Goal: Task Accomplishment & Management: Use online tool/utility

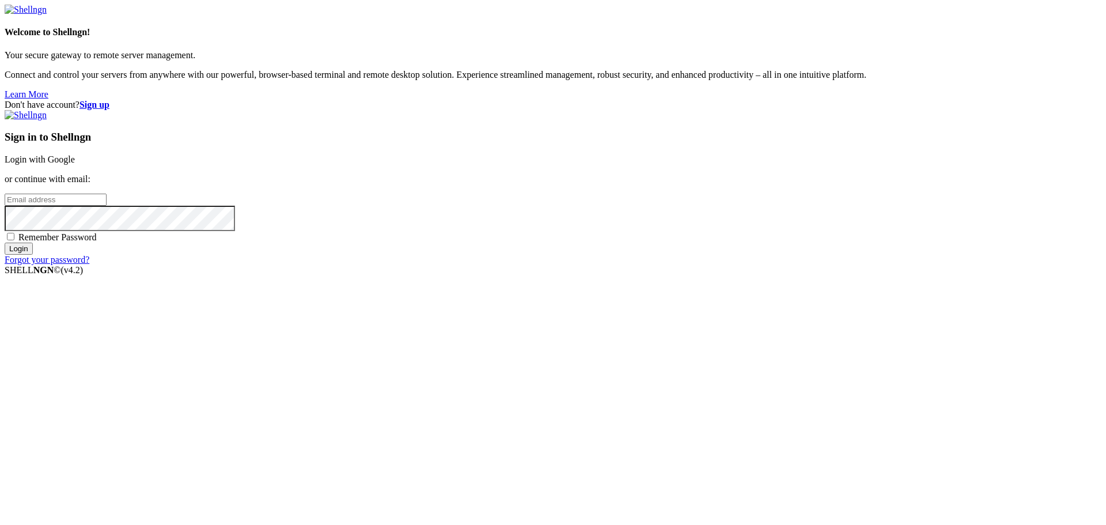
click at [75, 164] on link "Login with Google" at bounding box center [40, 159] width 70 height 10
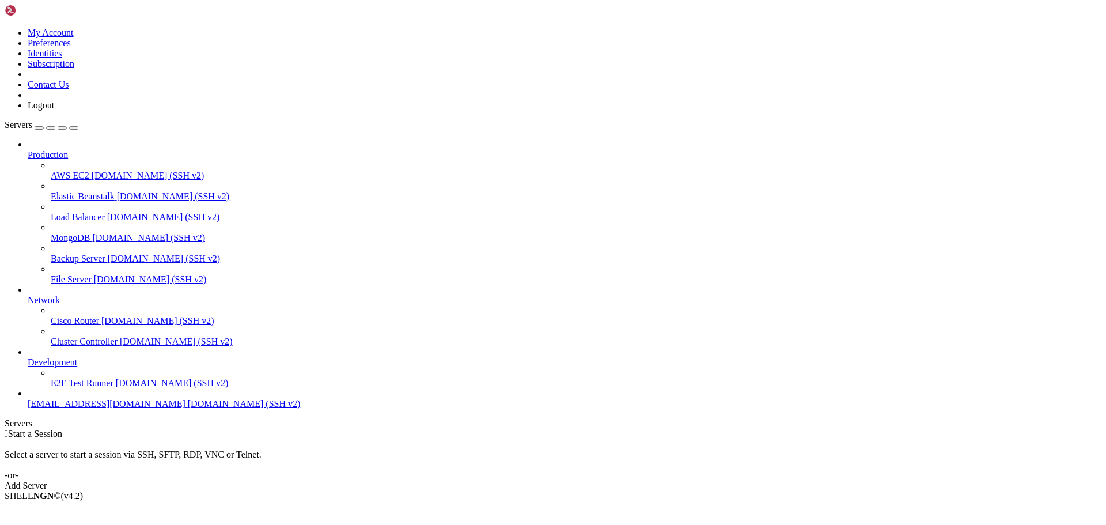
click at [616, 480] on div "Add Server" at bounding box center [553, 485] width 1096 height 10
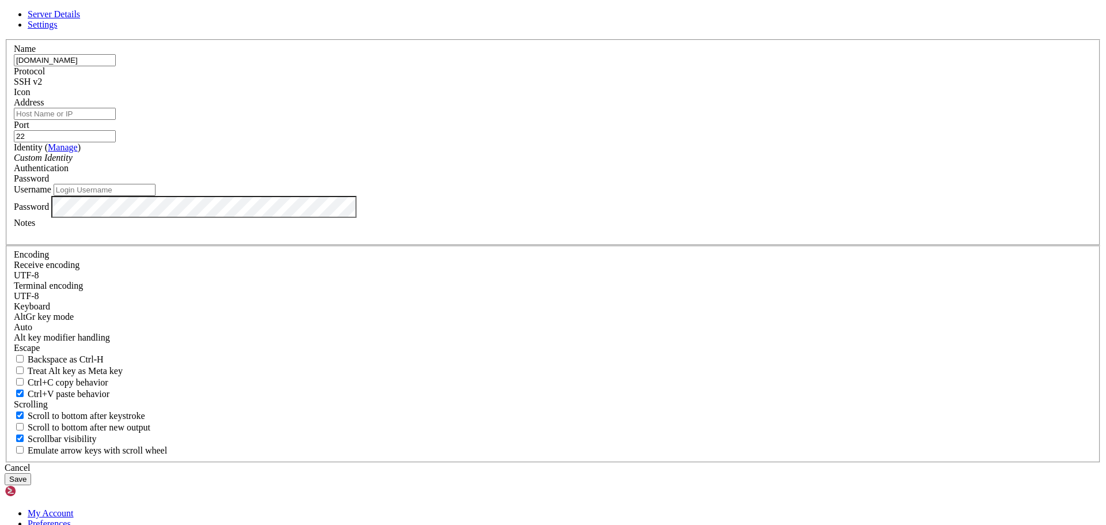
type input "[DOMAIN_NAME]"
click at [116, 120] on input "Address" at bounding box center [65, 114] width 102 height 12
paste input "[DOMAIN_NAME]"
type input "[DOMAIN_NAME]"
click at [438, 163] on div "Custom Identity" at bounding box center [553, 158] width 1078 height 10
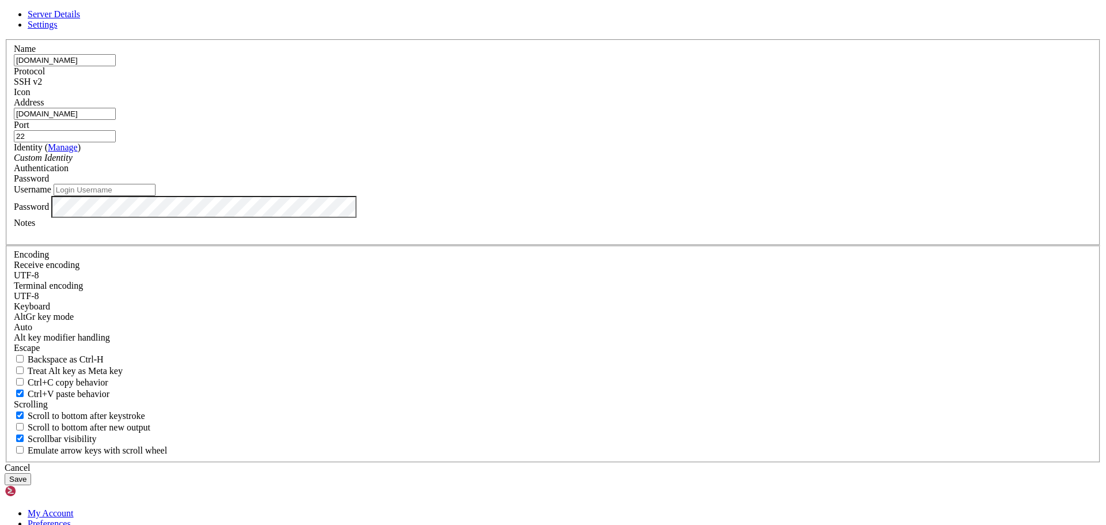
click at [73, 162] on icon "Custom Identity" at bounding box center [43, 158] width 59 height 10
click at [155, 196] on input "Username" at bounding box center [105, 190] width 102 height 12
type input "u"
type input "U"
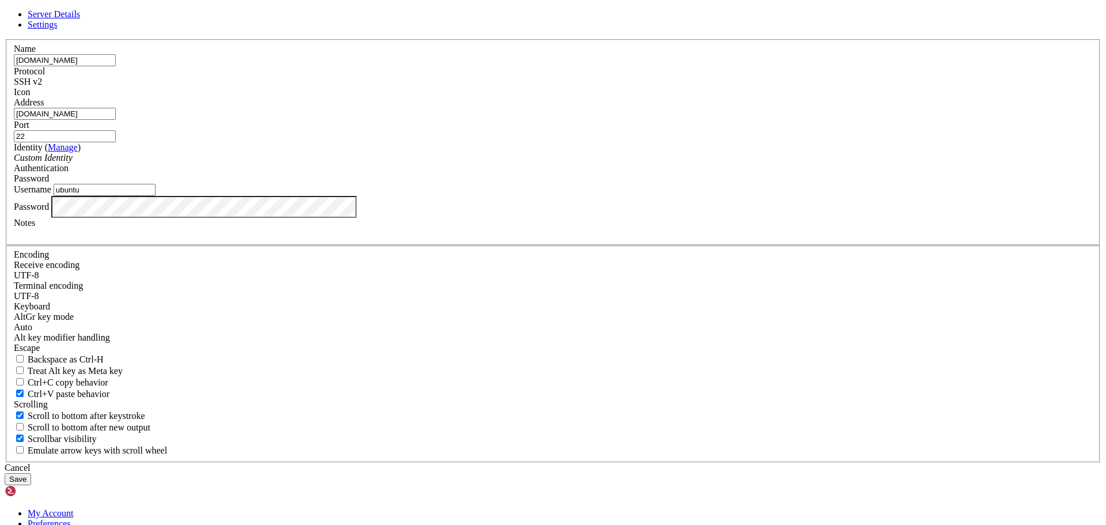
type input "ubuntu"
click at [31, 473] on button "Save" at bounding box center [18, 479] width 26 height 12
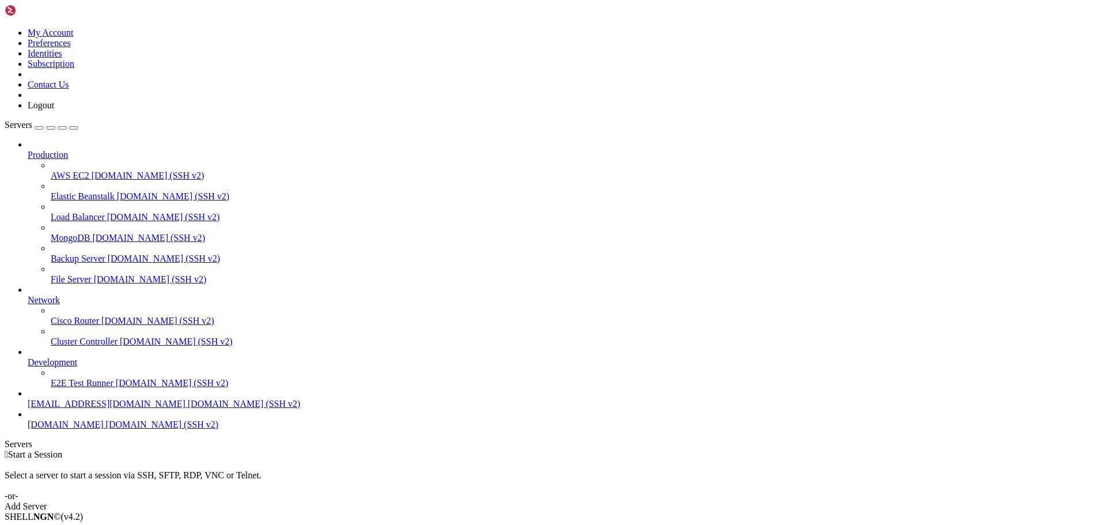
click at [106, 429] on span "[DOMAIN_NAME] (SSH v2)" at bounding box center [162, 424] width 113 height 10
click at [70, 408] on span "[EMAIL_ADDRESS][DOMAIN_NAME]" at bounding box center [107, 403] width 158 height 10
click at [240, 469] on div "" at bounding box center [564, 474] width 1073 height 10
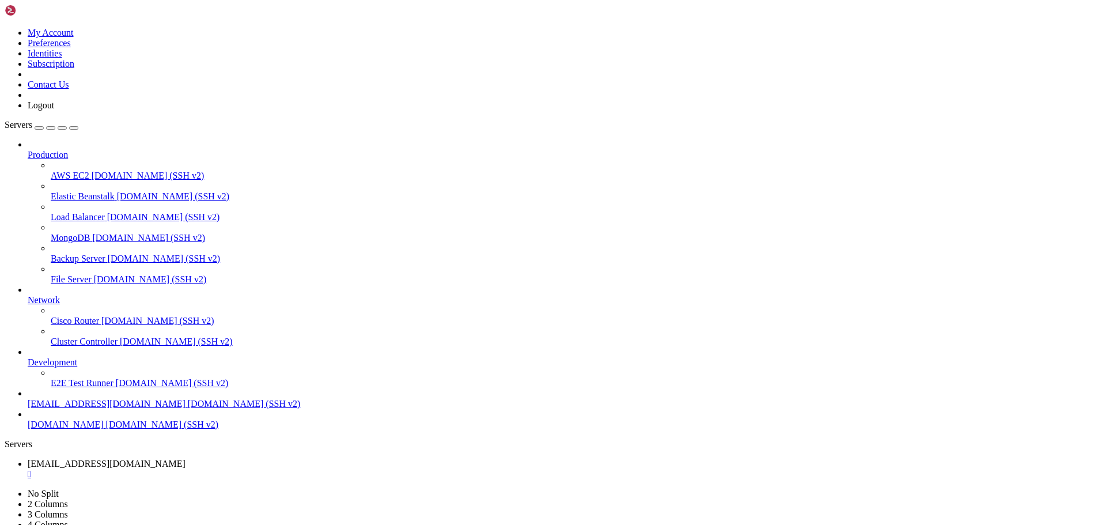
click at [242, 469] on div "" at bounding box center [564, 474] width 1073 height 10
click at [104, 429] on span "[DOMAIN_NAME]" at bounding box center [66, 424] width 76 height 10
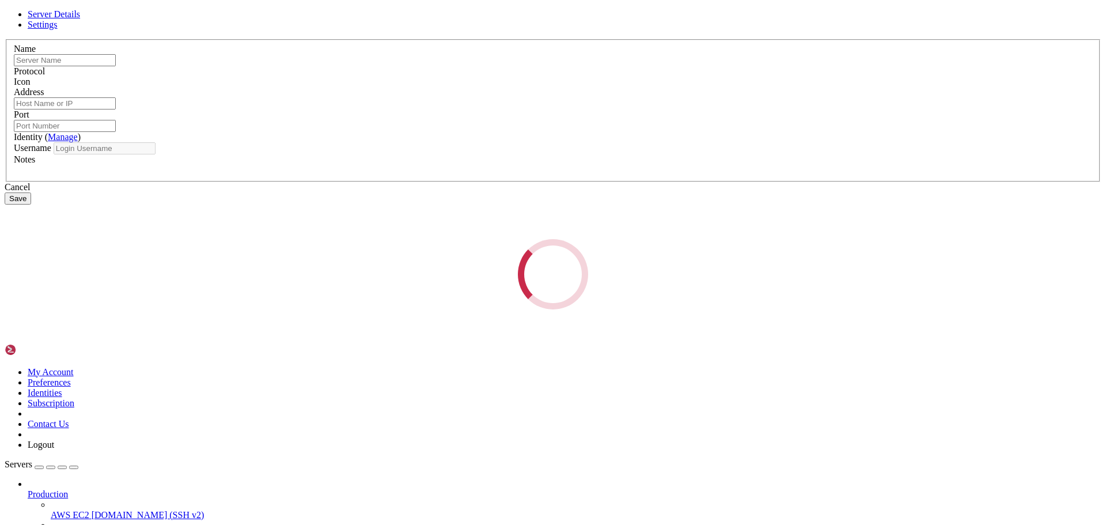
type input "[DOMAIN_NAME]"
type input "22"
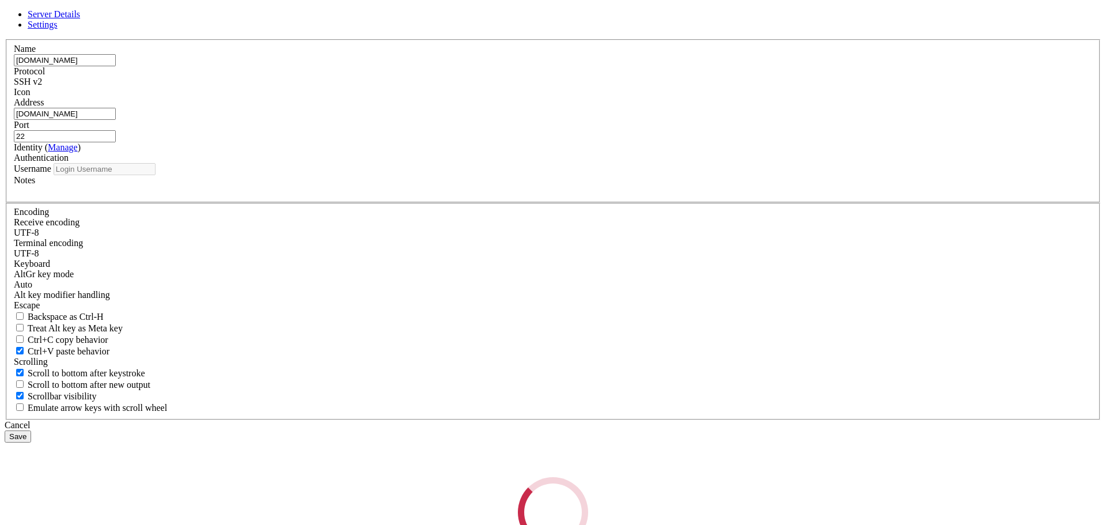
type input "ubuntu"
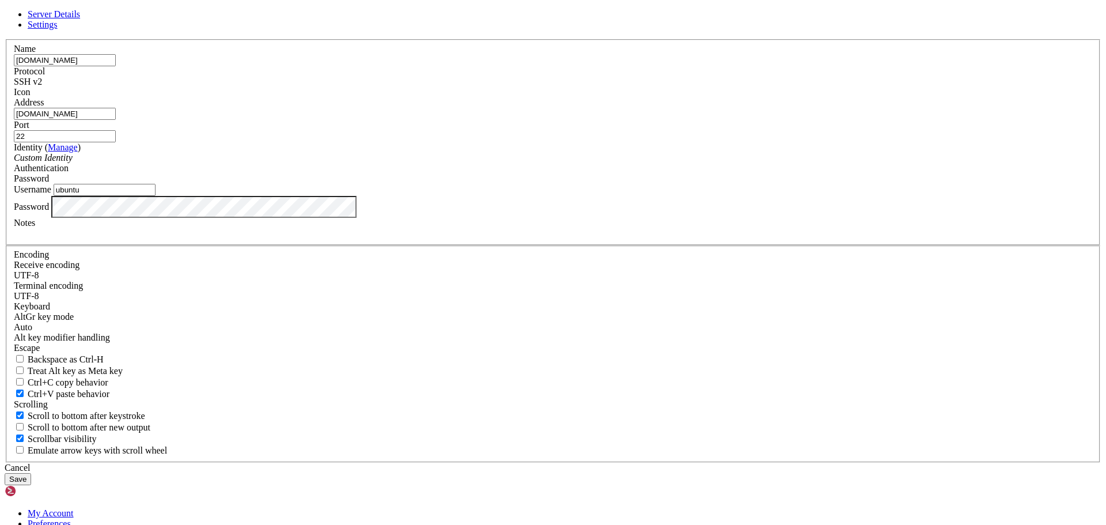
click at [116, 66] on input "[DOMAIN_NAME]" at bounding box center [65, 60] width 102 height 12
type input "vps512249.ovh.net193"
click at [31, 473] on button "Save" at bounding box center [18, 479] width 26 height 12
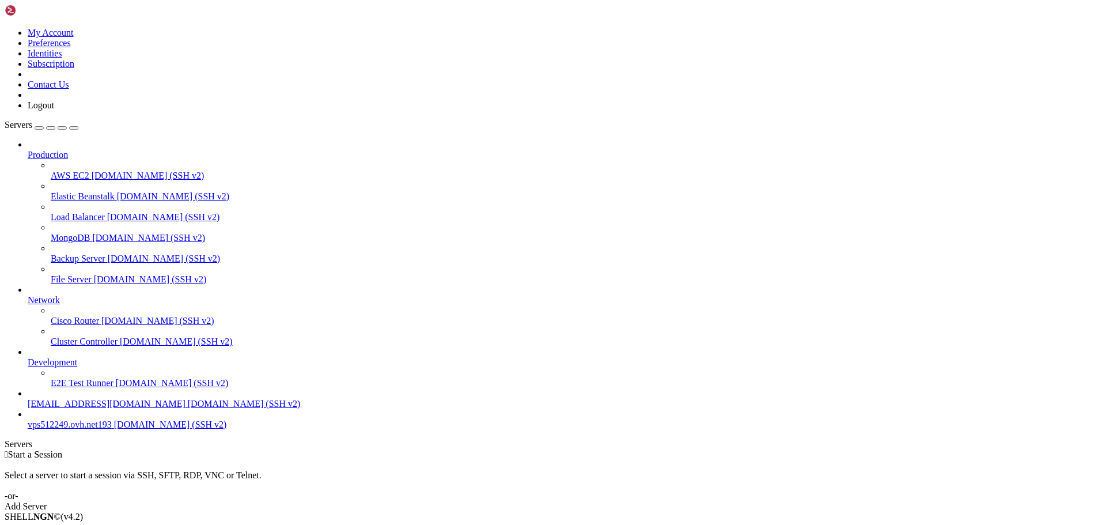
click at [114, 429] on span "[DOMAIN_NAME] (SSH v2)" at bounding box center [170, 424] width 113 height 10
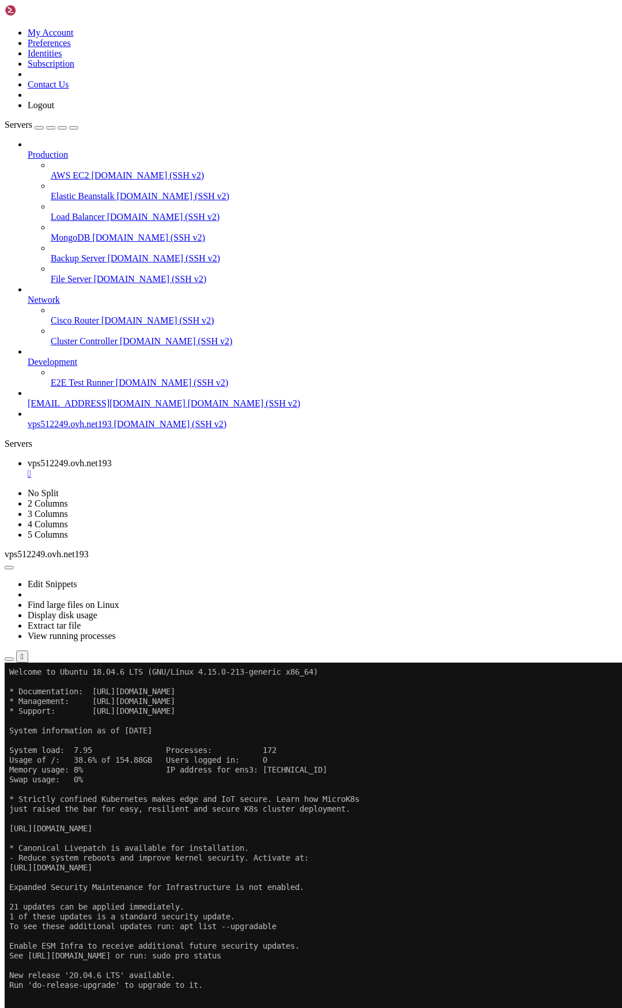
click at [242, 469] on div "" at bounding box center [323, 474] width 590 height 10
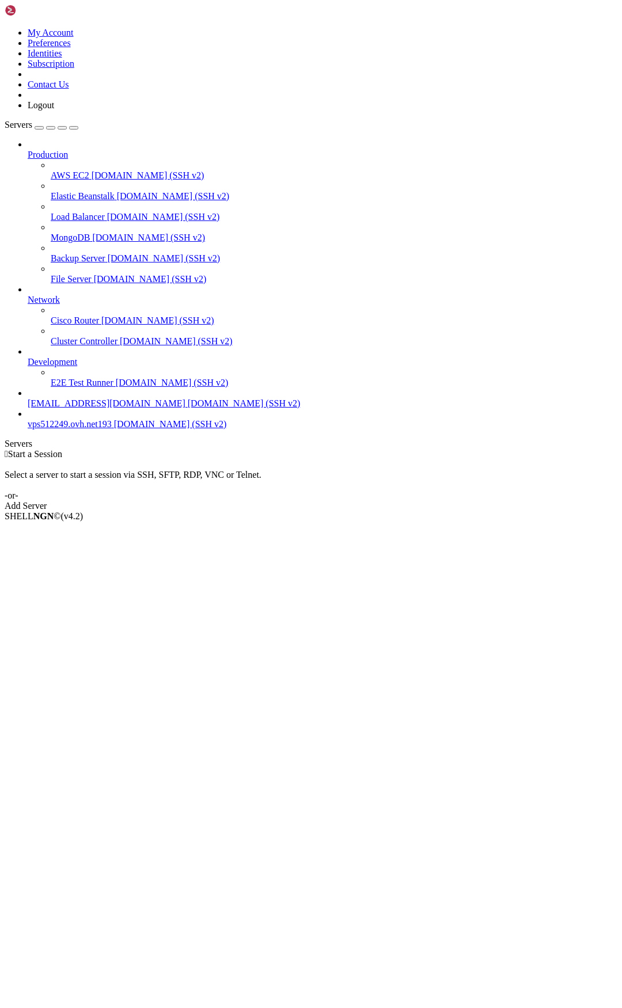
click at [105, 408] on span "[EMAIL_ADDRESS][DOMAIN_NAME]" at bounding box center [107, 403] width 158 height 10
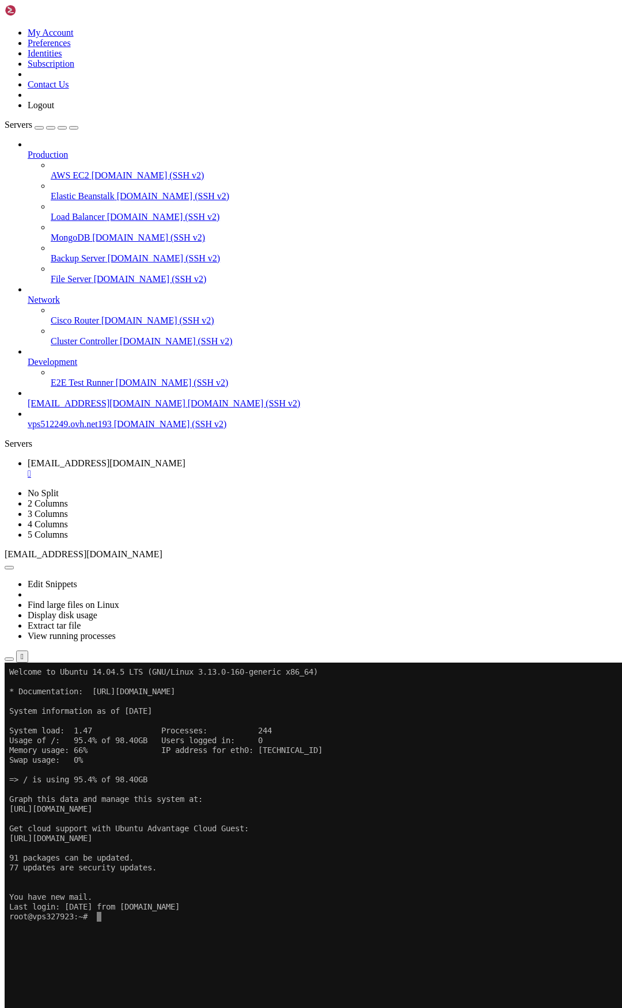
click at [212, 524] on x-row "root@vps327923:~#" at bounding box center [243, 917] width 468 height 10
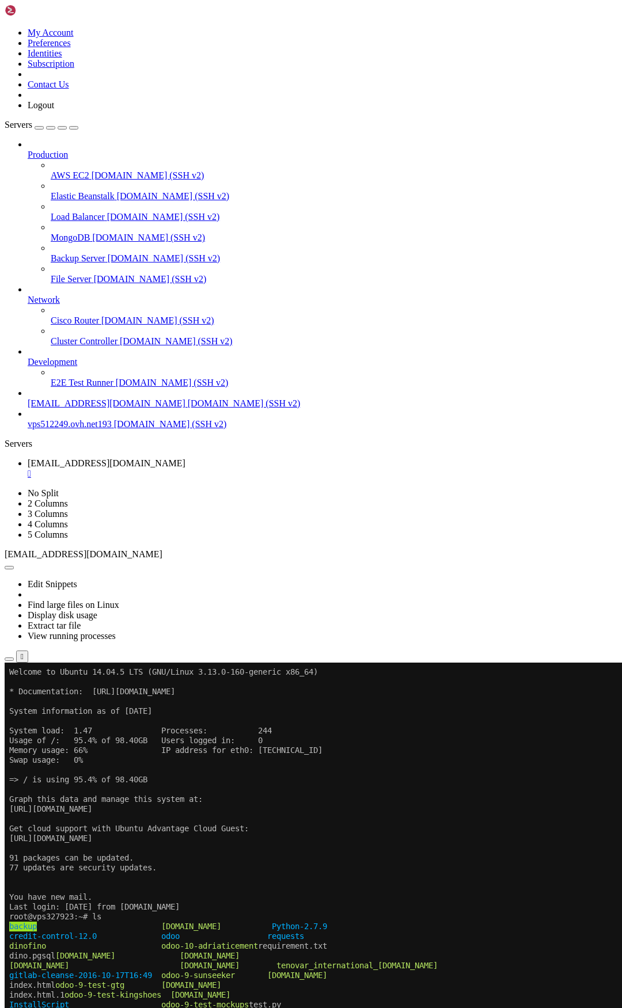
click at [237, 469] on div "" at bounding box center [323, 474] width 590 height 10
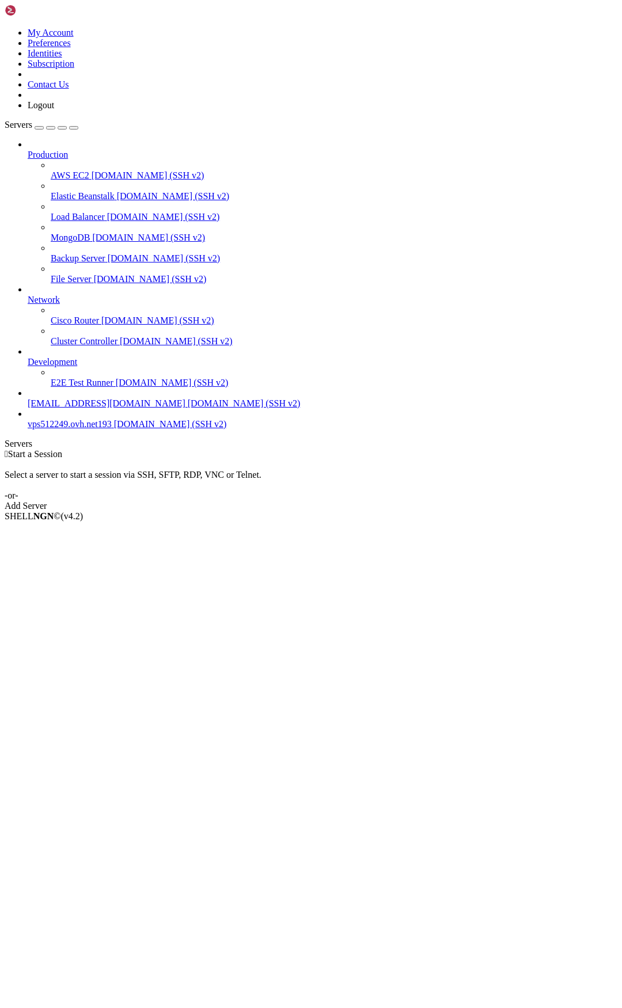
click at [100, 429] on span "vps512249.ovh.net193" at bounding box center [70, 424] width 84 height 10
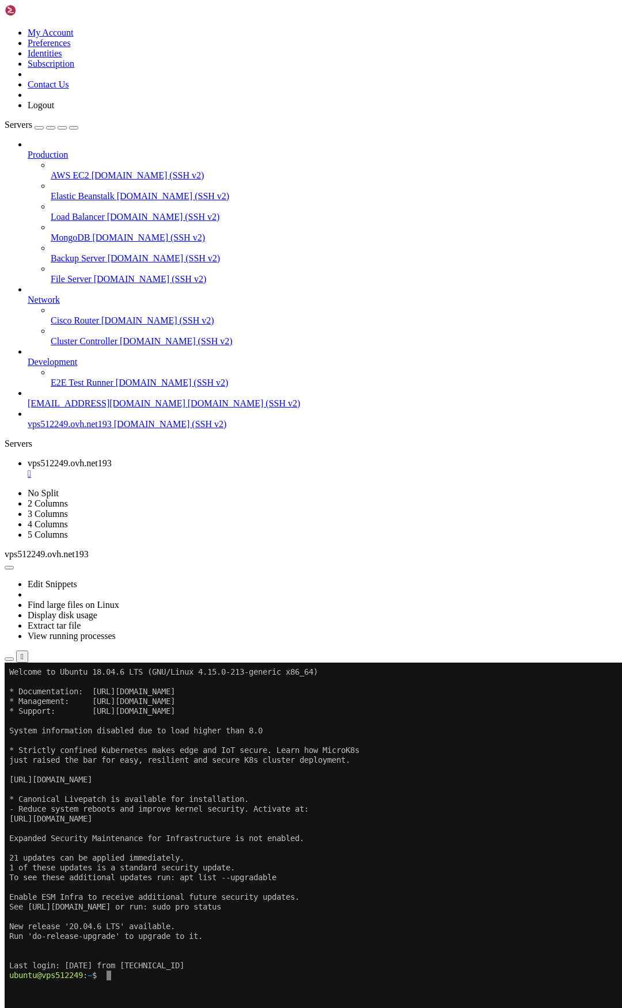
click at [65, 524] on span "Properties" at bounding box center [46, 790] width 37 height 10
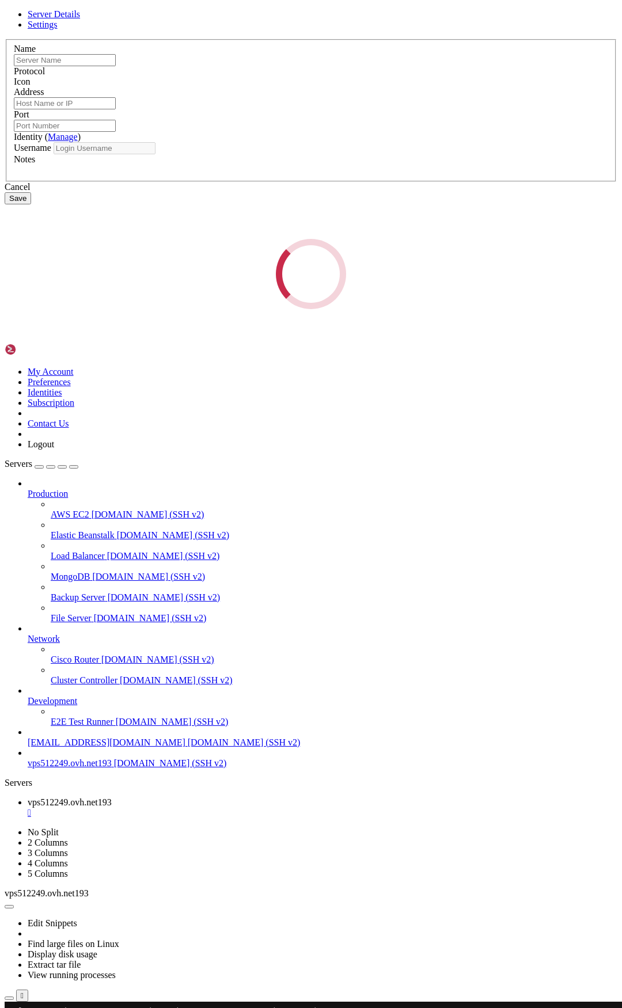
type input "vps512249.ovh.net193"
type input "[DOMAIN_NAME]"
type input "22"
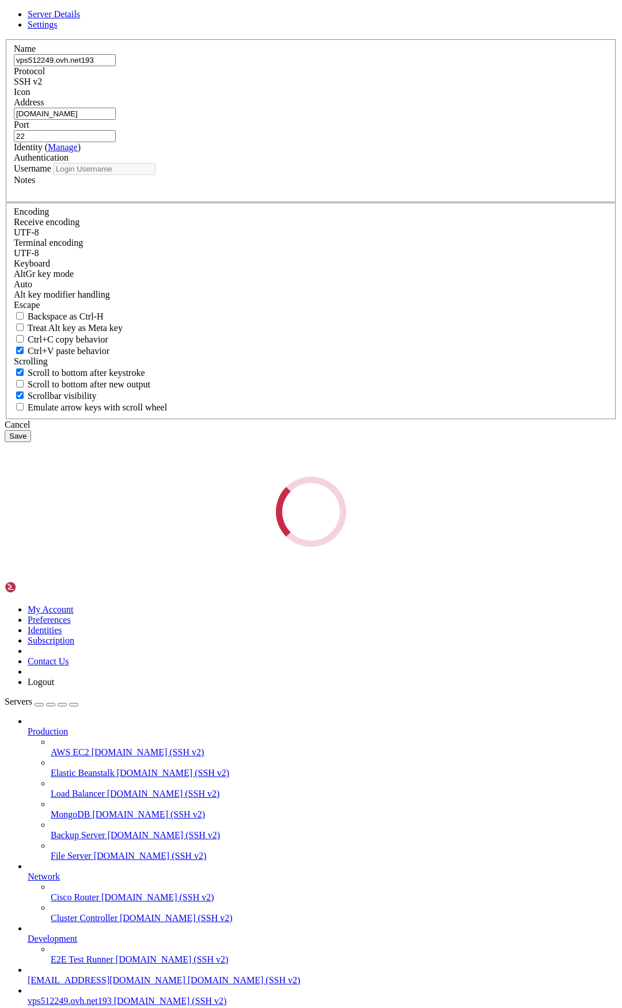
type input "ubuntu"
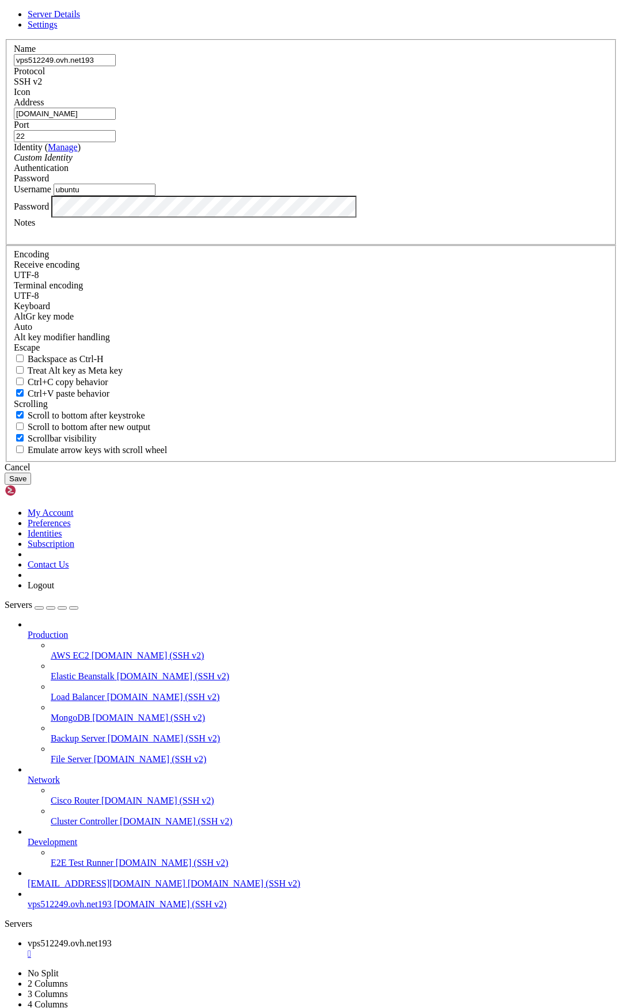
drag, startPoint x: 260, startPoint y: 401, endPoint x: 153, endPoint y: 400, distance: 107.1
click at [153, 66] on div "Name vps512249.ovh.net193" at bounding box center [311, 55] width 594 height 22
drag, startPoint x: 238, startPoint y: 441, endPoint x: 148, endPoint y: 440, distance: 90.4
click at [148, 440] on div "Name vps512249.ovh.net193 Protocol SSH v2 Icon Address [DOMAIN_NAME] Port 22 (" at bounding box center [311, 250] width 613 height 423
click at [31, 485] on button "Save" at bounding box center [18, 479] width 26 height 12
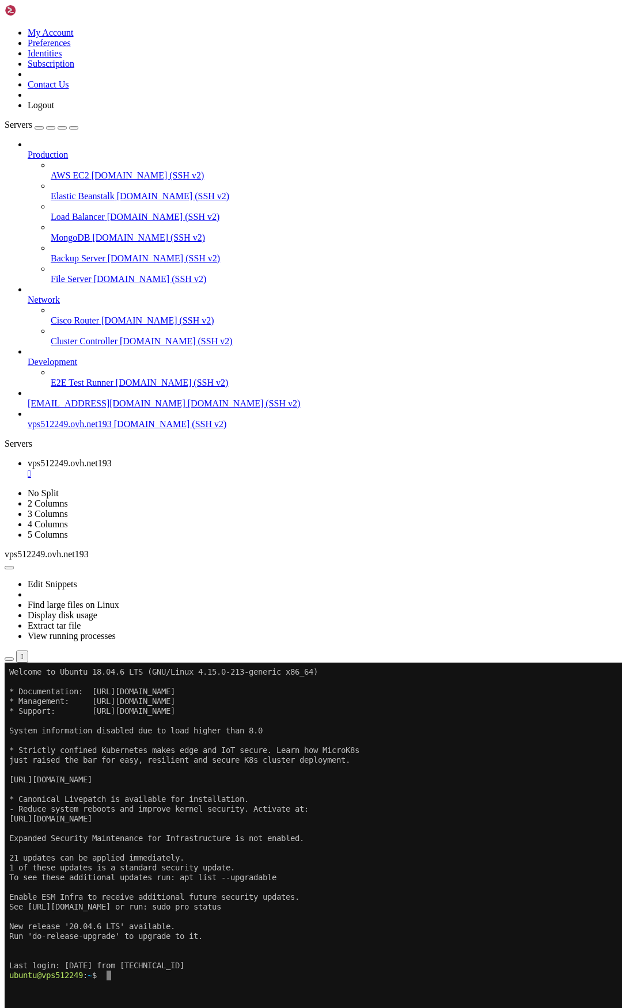
click at [172, 524] on x-row at bounding box center [243, 995] width 468 height 10
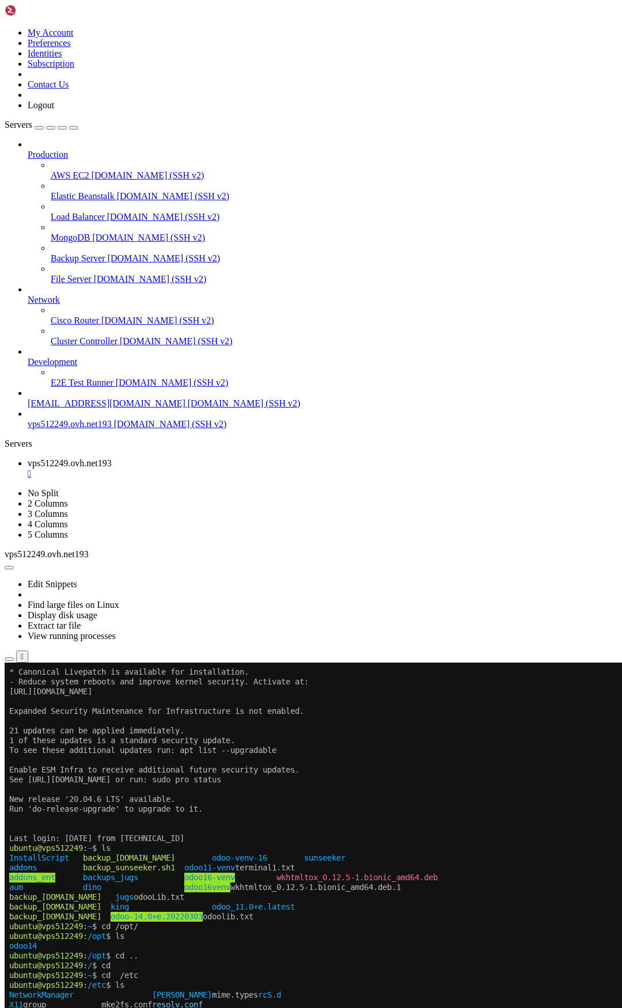
scroll to position [127, 0]
drag, startPoint x: 77, startPoint y: 898, endPoint x: 86, endPoint y: 465, distance: 433.7
click at [86, 429] on span "vps512249.ovh.net193" at bounding box center [70, 424] width 84 height 10
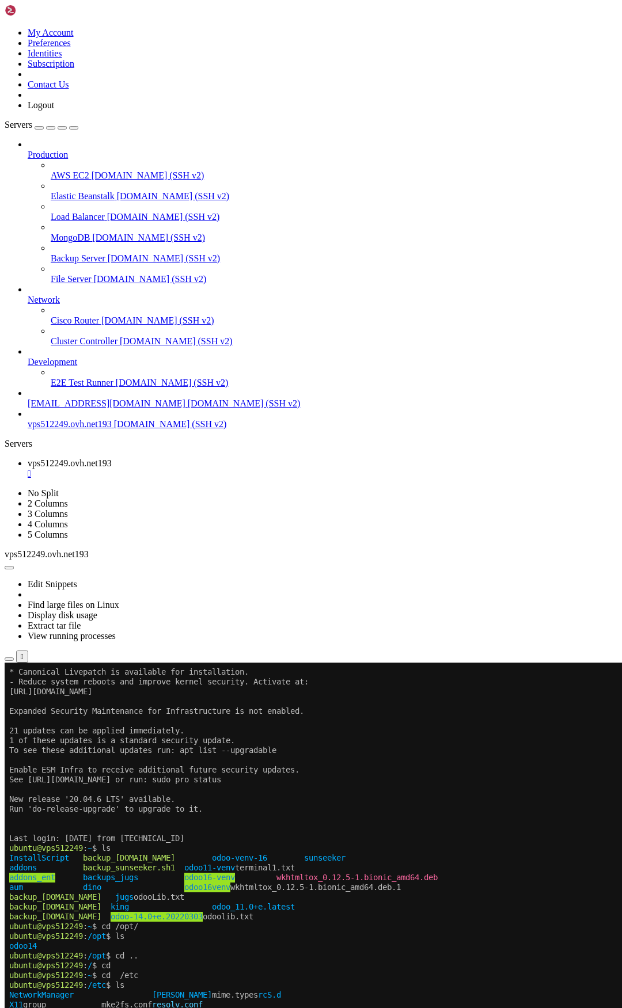
click at [65, 524] on span "Properties" at bounding box center [46, 790] width 37 height 10
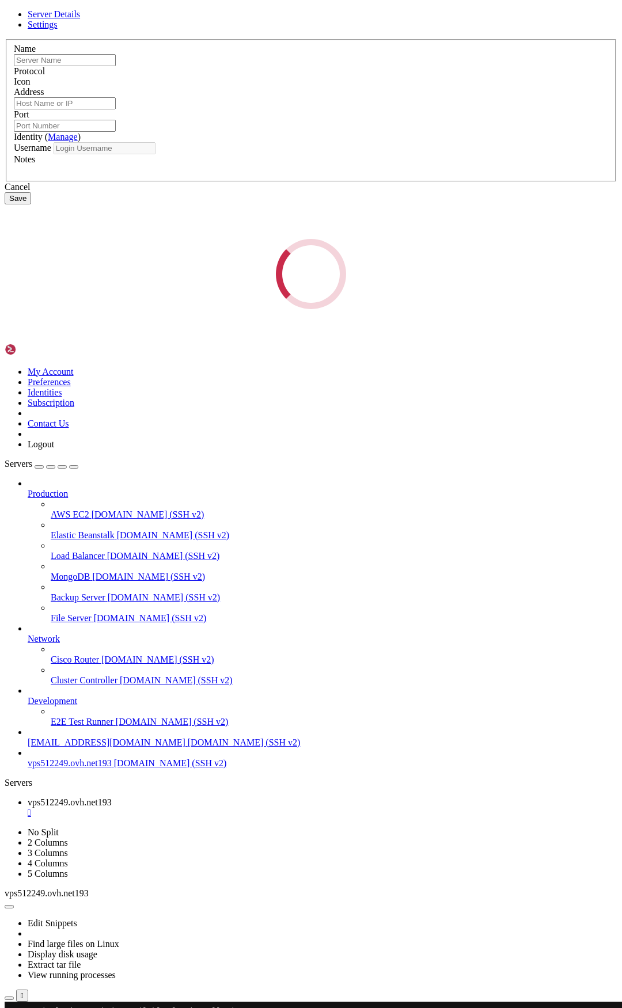
type input "vps512249.ovh.net193"
type input "[DOMAIN_NAME]"
type input "22"
type input "ubuntu"
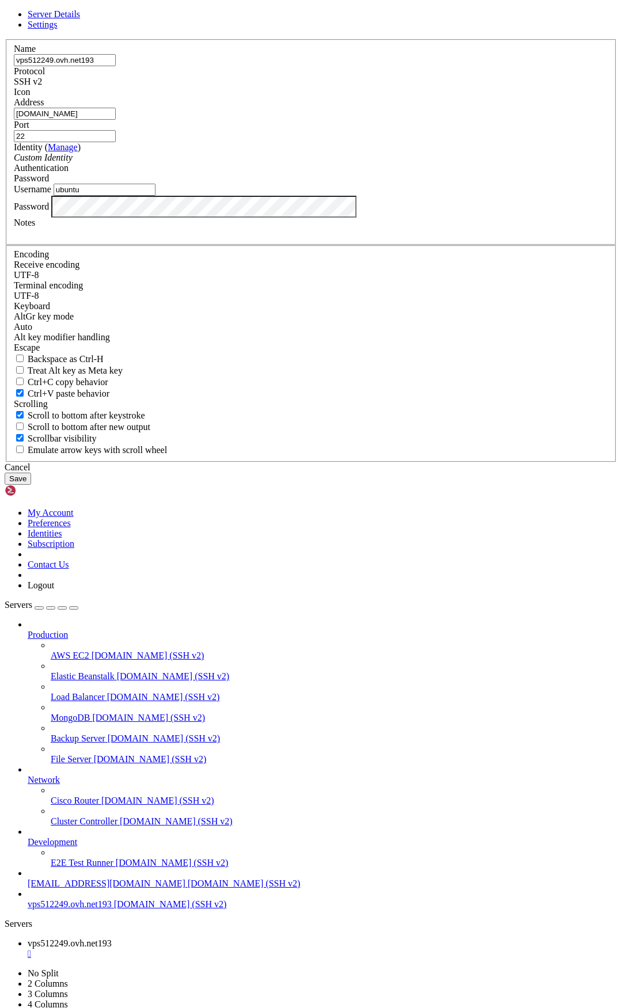
drag, startPoint x: 245, startPoint y: 440, endPoint x: 147, endPoint y: 440, distance: 98.5
click at [147, 440] on div "Name vps512249.ovh.net193 Protocol SSH v2 Icon Address [DOMAIN_NAME] Port 22 (" at bounding box center [311, 250] width 613 height 423
click at [386, 473] on div "Cancel" at bounding box center [311, 467] width 613 height 10
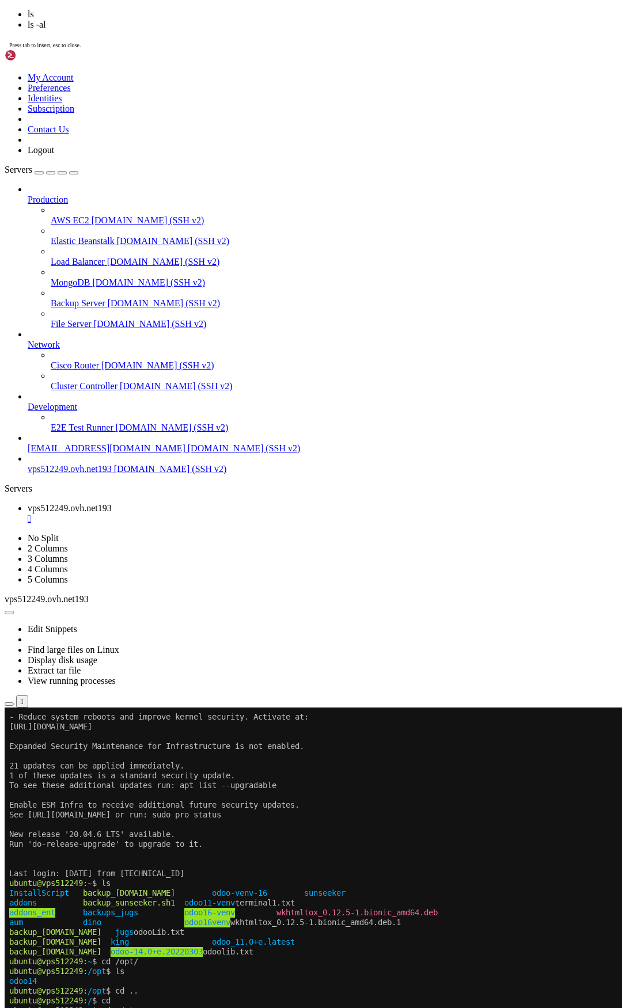
scroll to position [362, 0]
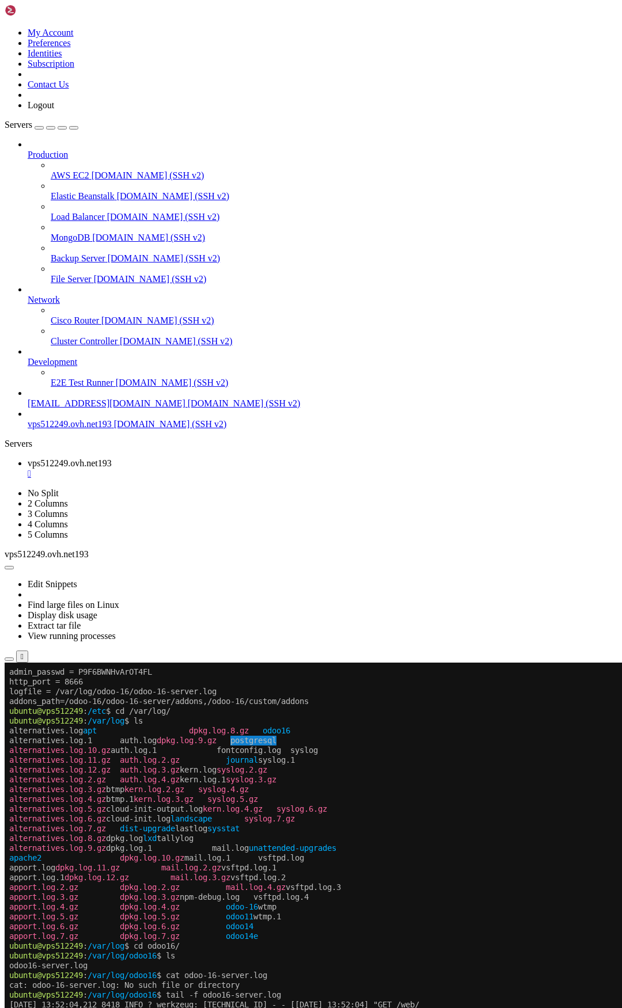
scroll to position [1067, 0]
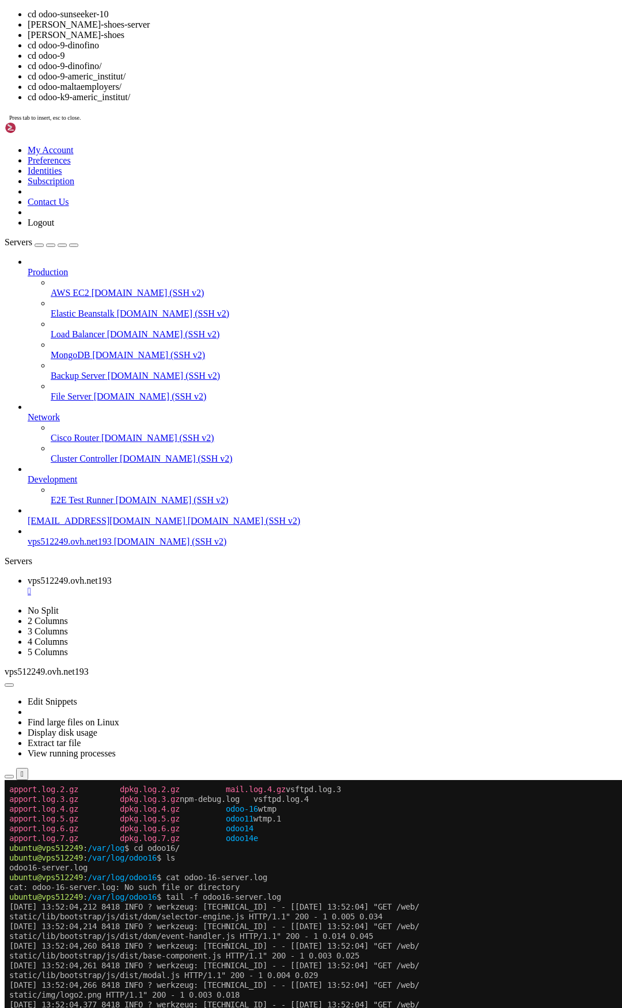
scroll to position [32, 0]
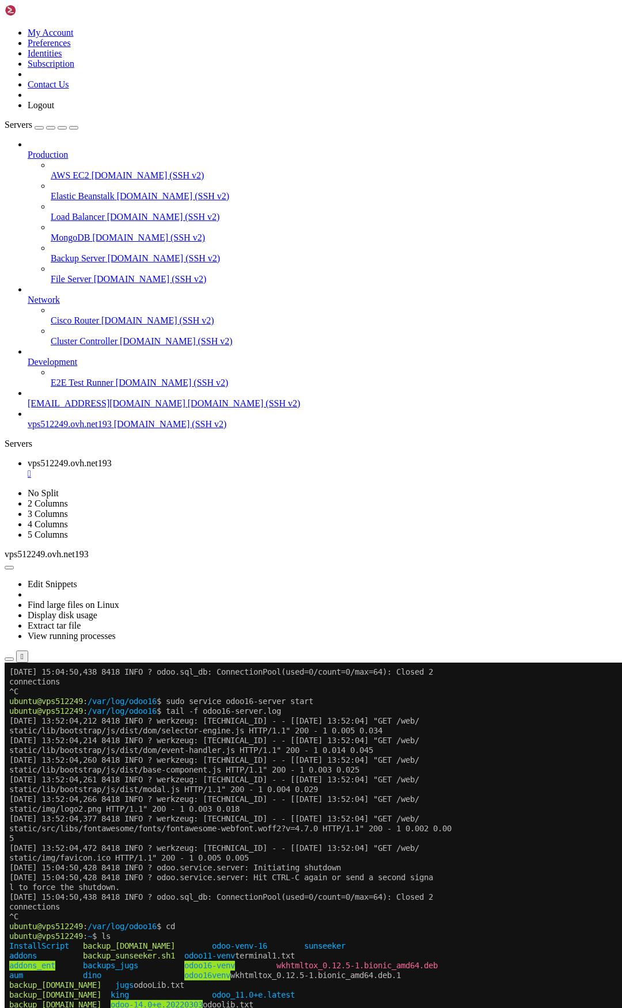
scroll to position [1752, 0]
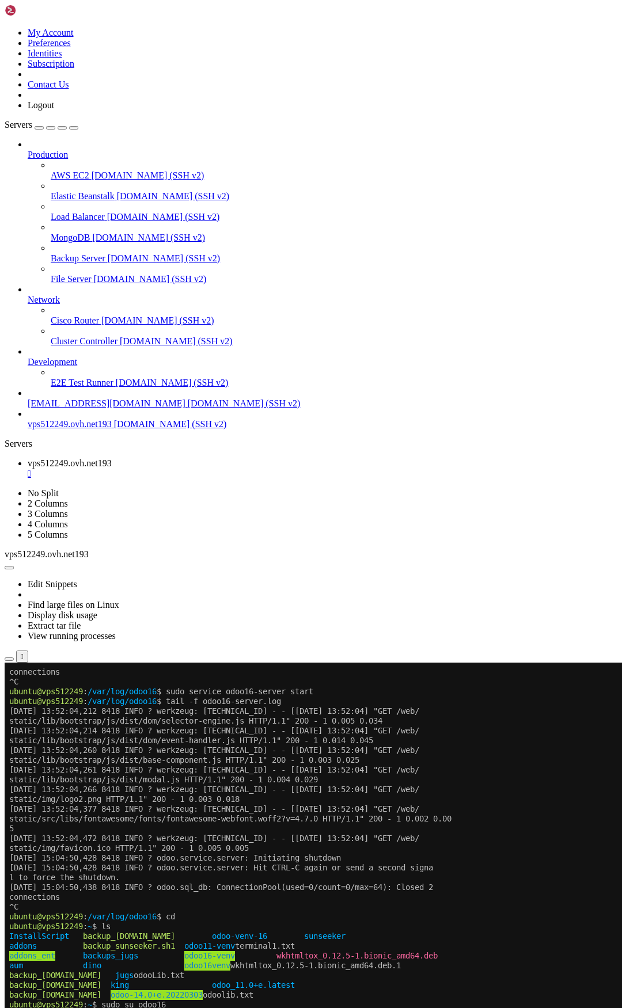
click at [241, 469] on div "" at bounding box center [323, 474] width 590 height 10
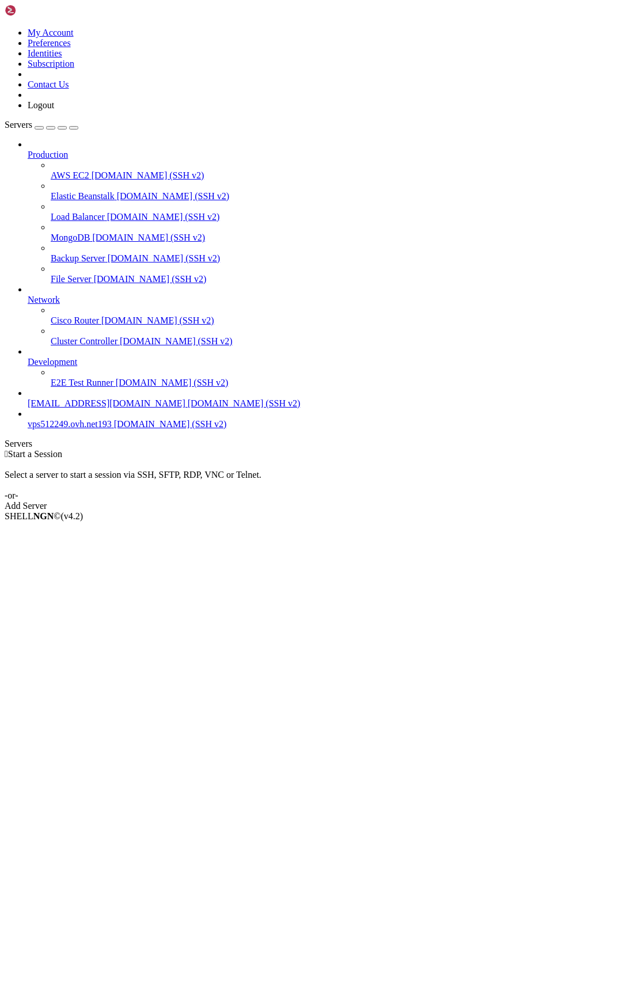
click at [114, 429] on span "[DOMAIN_NAME] (SSH v2)" at bounding box center [170, 424] width 113 height 10
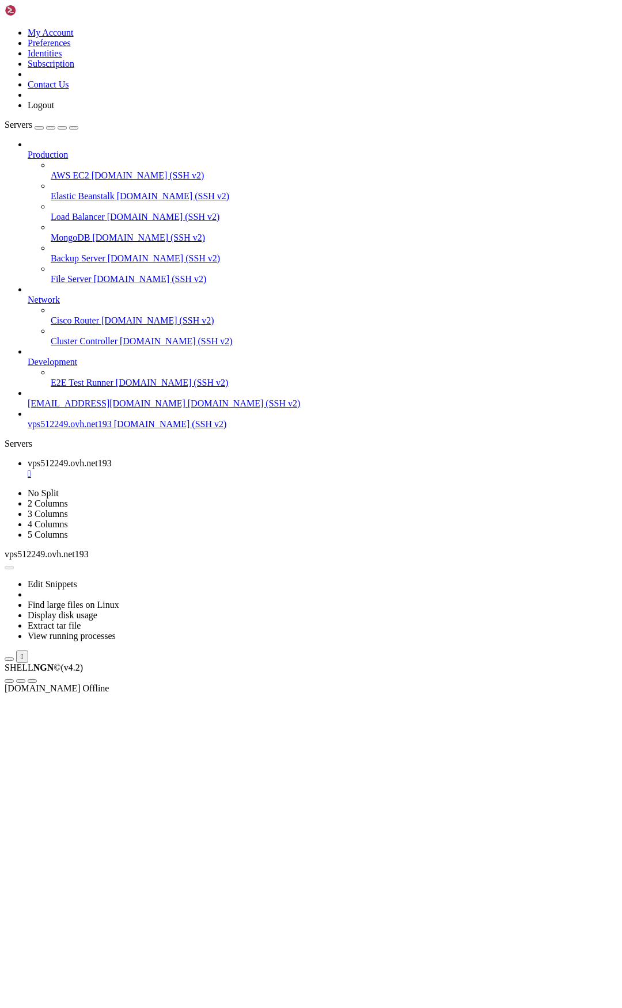
scroll to position [0, 0]
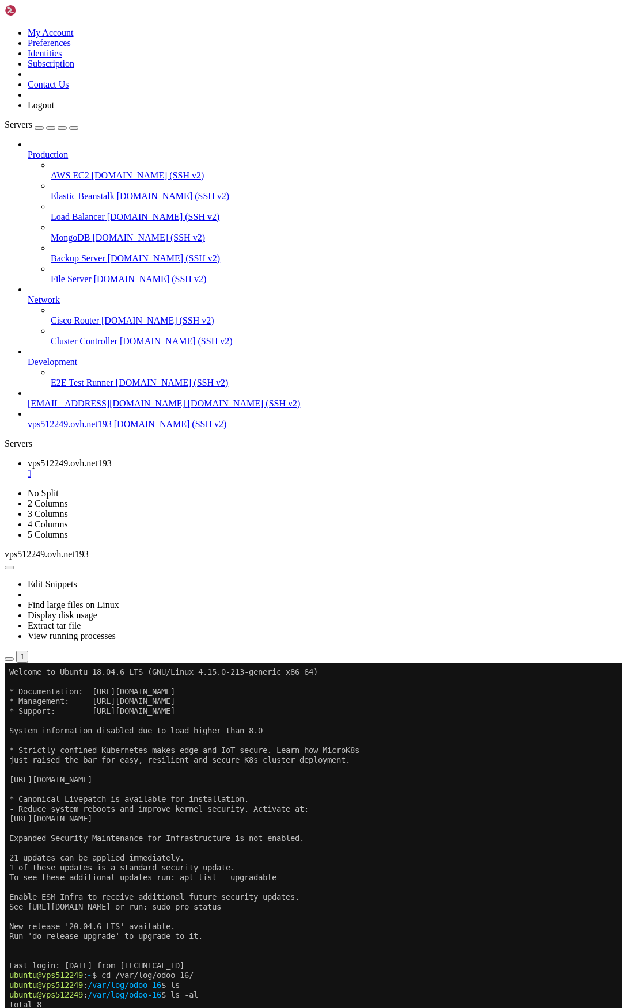
drag, startPoint x: 334, startPoint y: 1125, endPoint x: 337, endPoint y: 1119, distance: 5.9
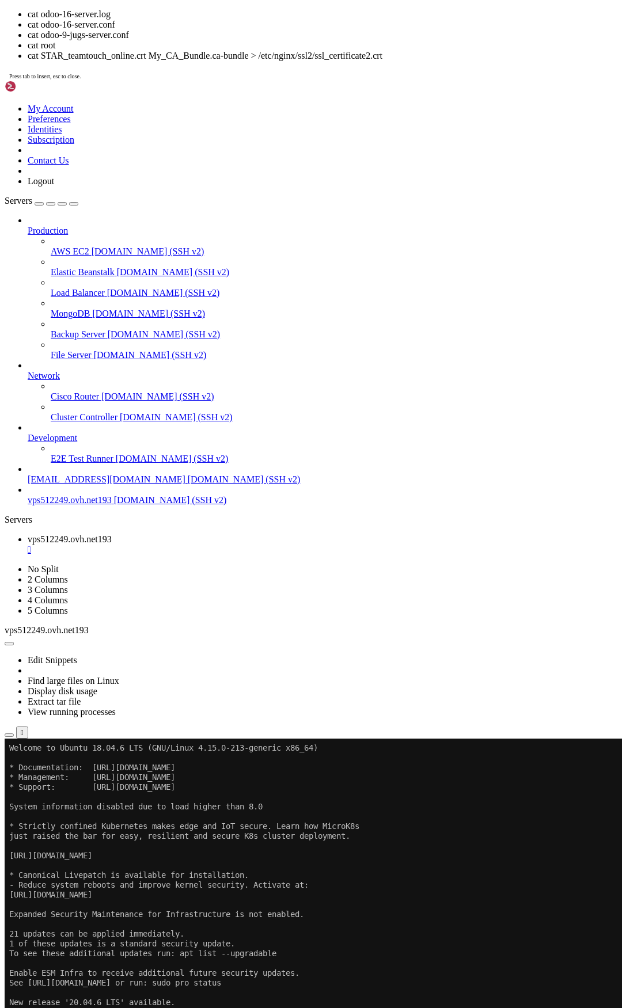
scroll to position [5, 1]
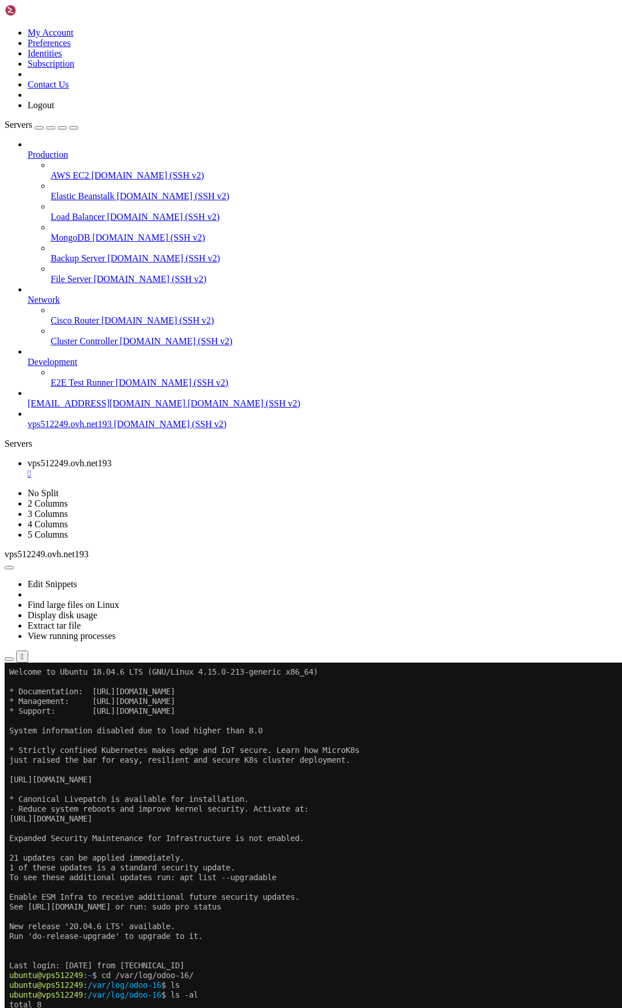
drag, startPoint x: 82, startPoint y: 1190, endPoint x: 157, endPoint y: 1192, distance: 74.9
drag, startPoint x: 158, startPoint y: 1192, endPoint x: 83, endPoint y: 1189, distance: 74.9
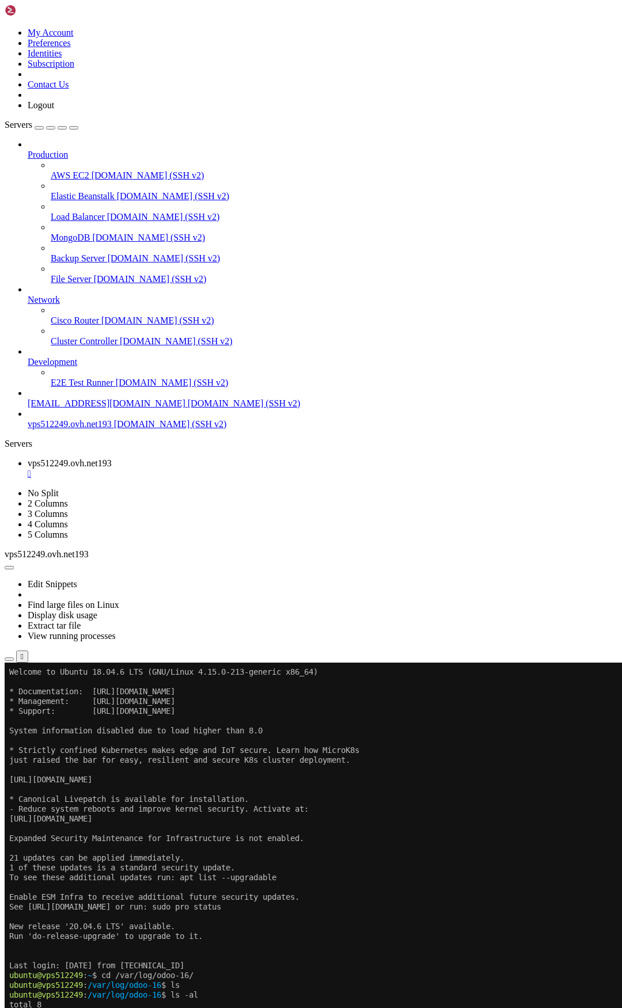
copy x-row "P9F6BWNHvArOT4FL"
drag, startPoint x: 82, startPoint y: 1190, endPoint x: 159, endPoint y: 1188, distance: 76.6
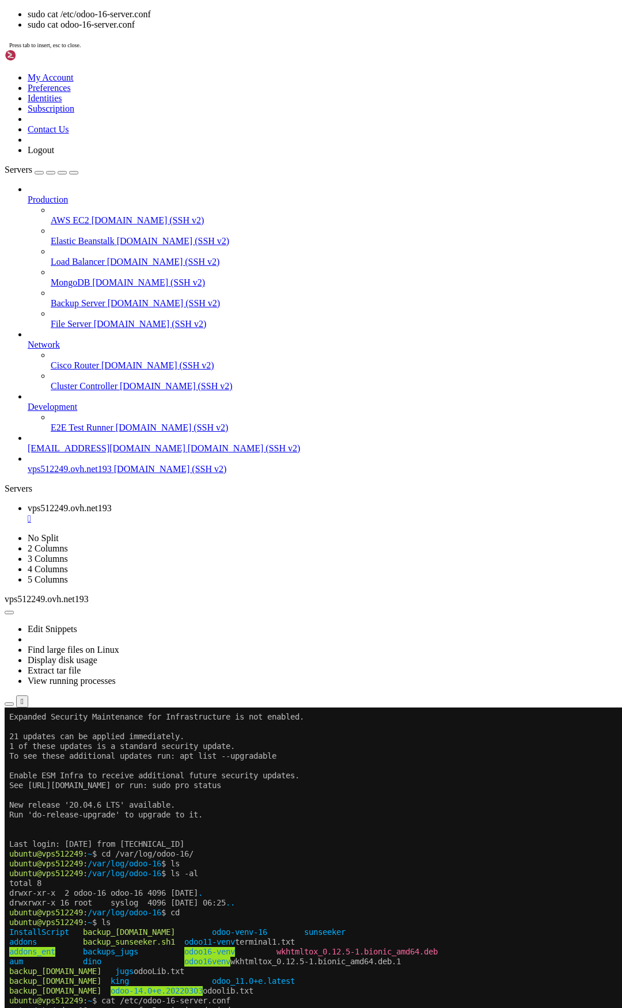
scroll to position [235, 0]
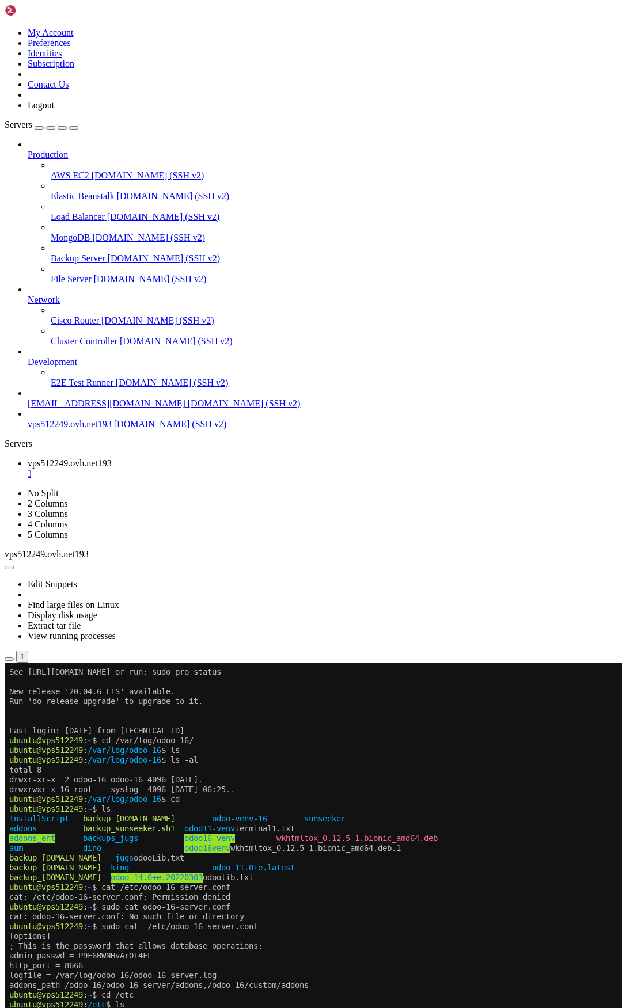
drag, startPoint x: 83, startPoint y: 1552, endPoint x: 158, endPoint y: 1550, distance: 74.9
